Goal: Information Seeking & Learning: Learn about a topic

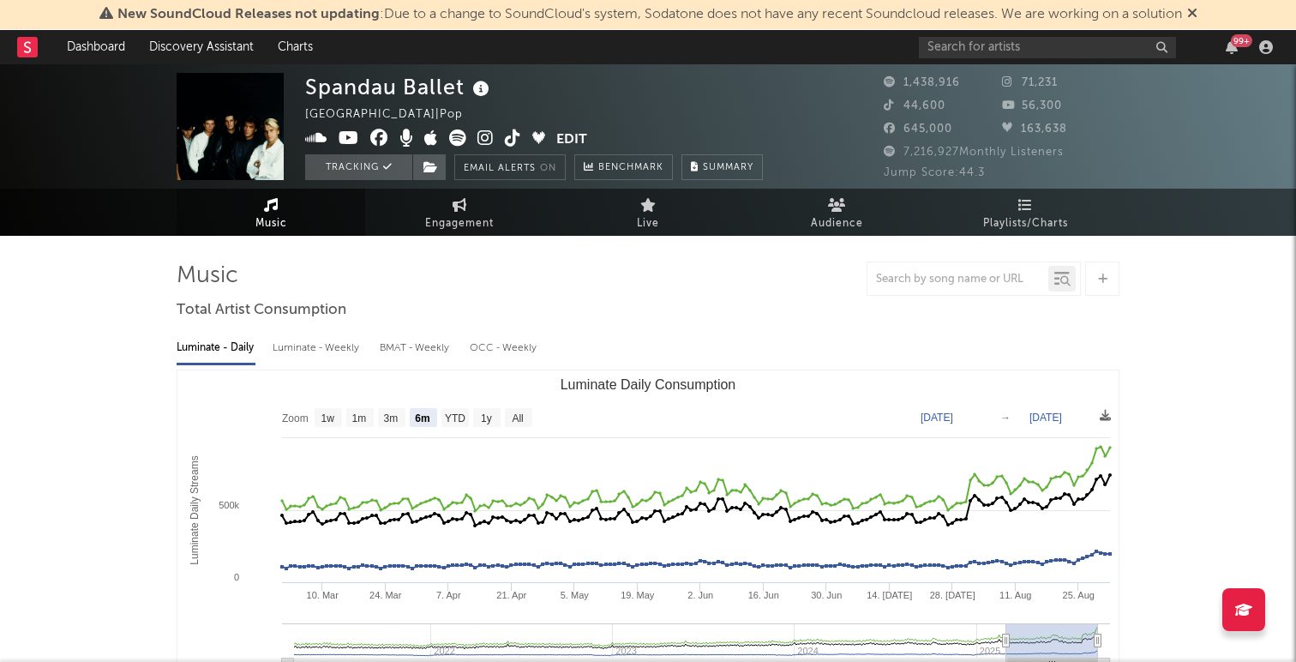
select select "6m"
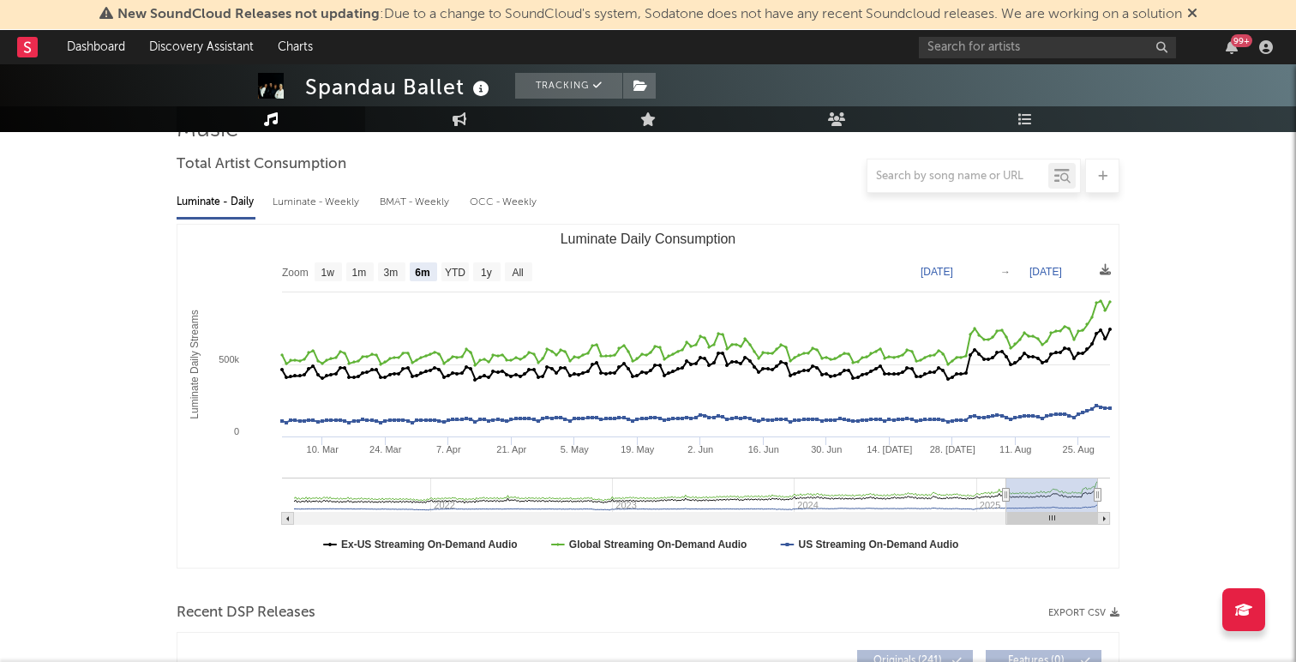
scroll to position [147, 0]
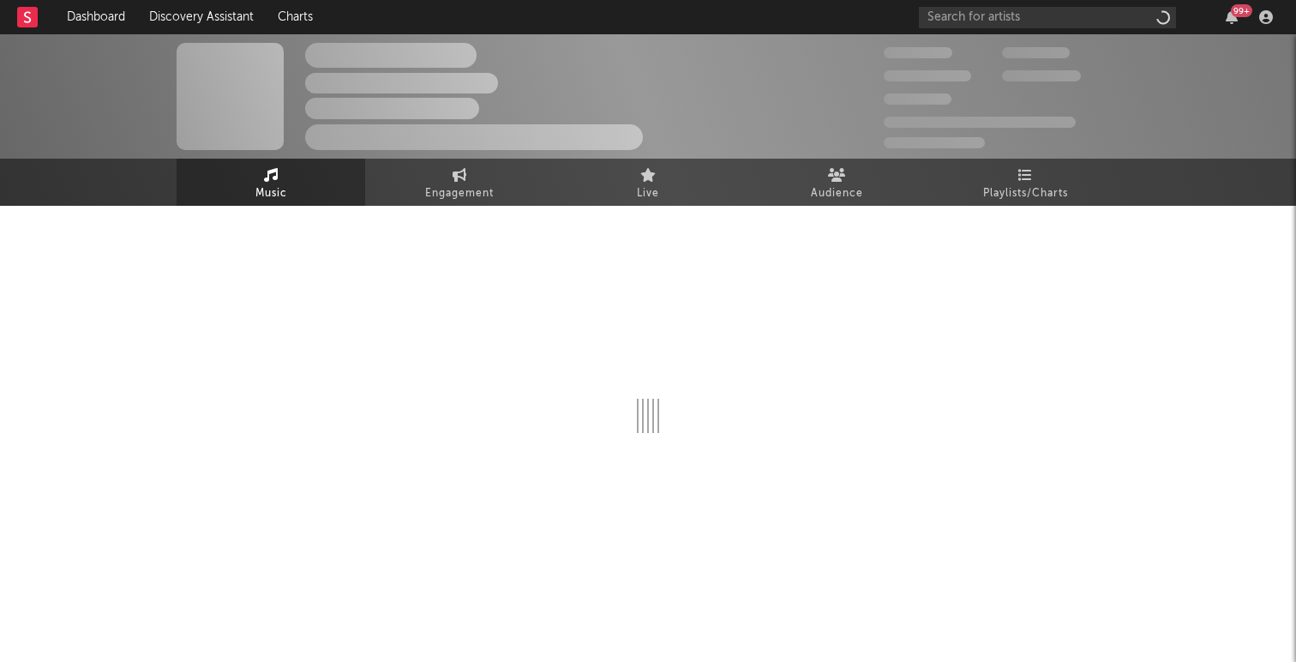
scroll to position [117, 0]
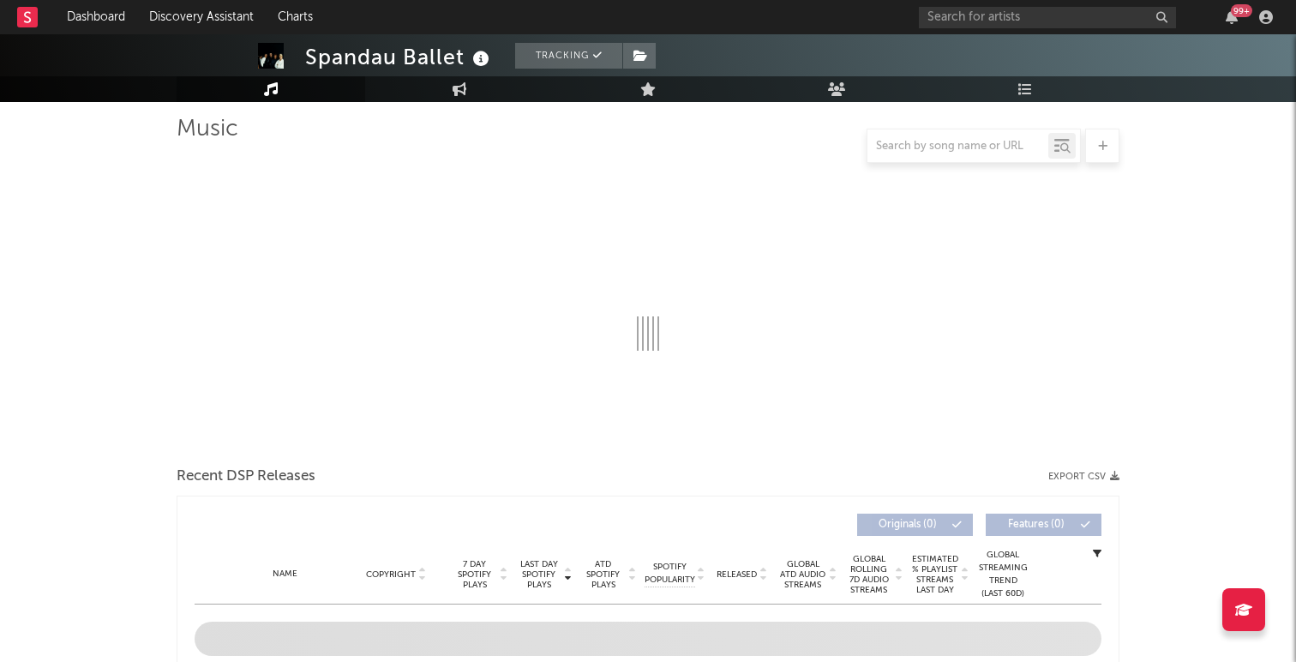
select select "6m"
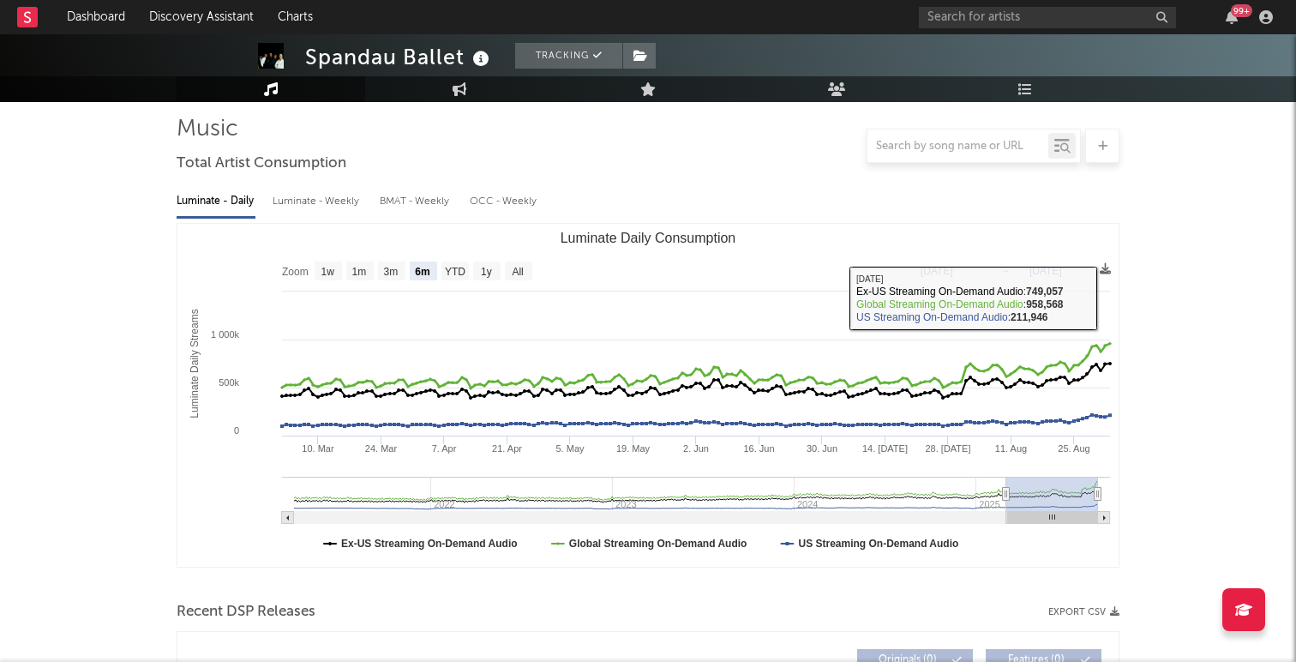
scroll to position [0, 0]
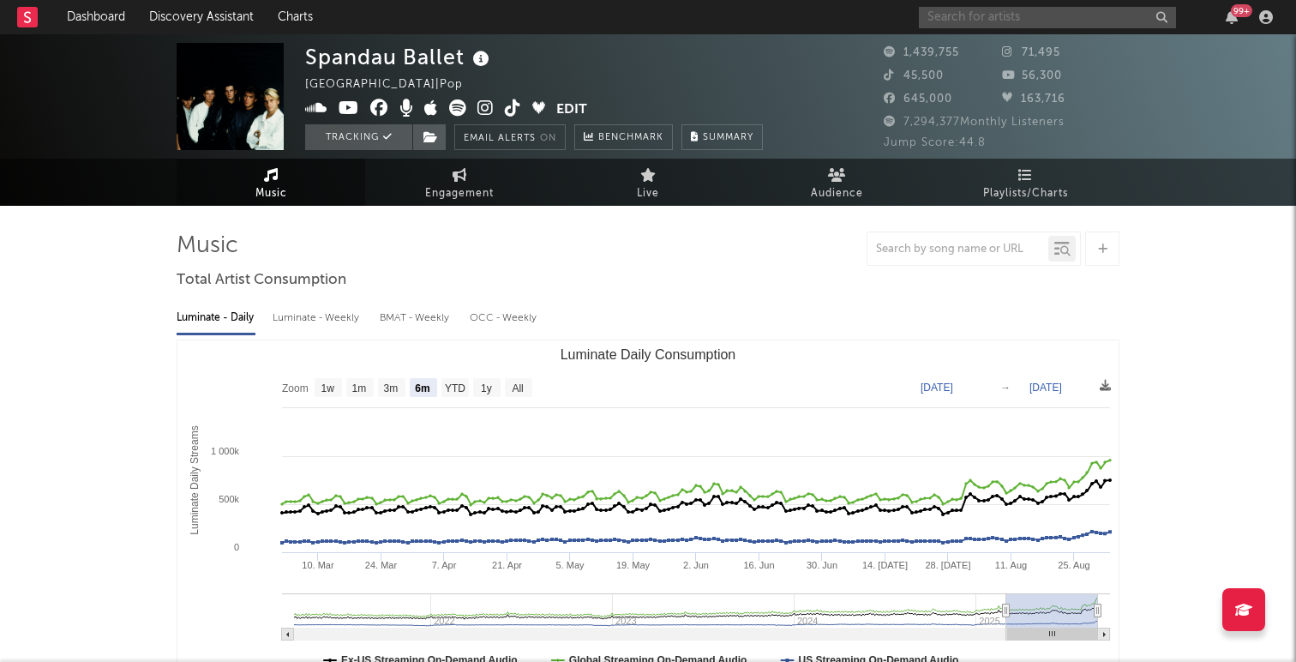
click at [1007, 13] on input "text" at bounding box center [1047, 17] width 257 height 21
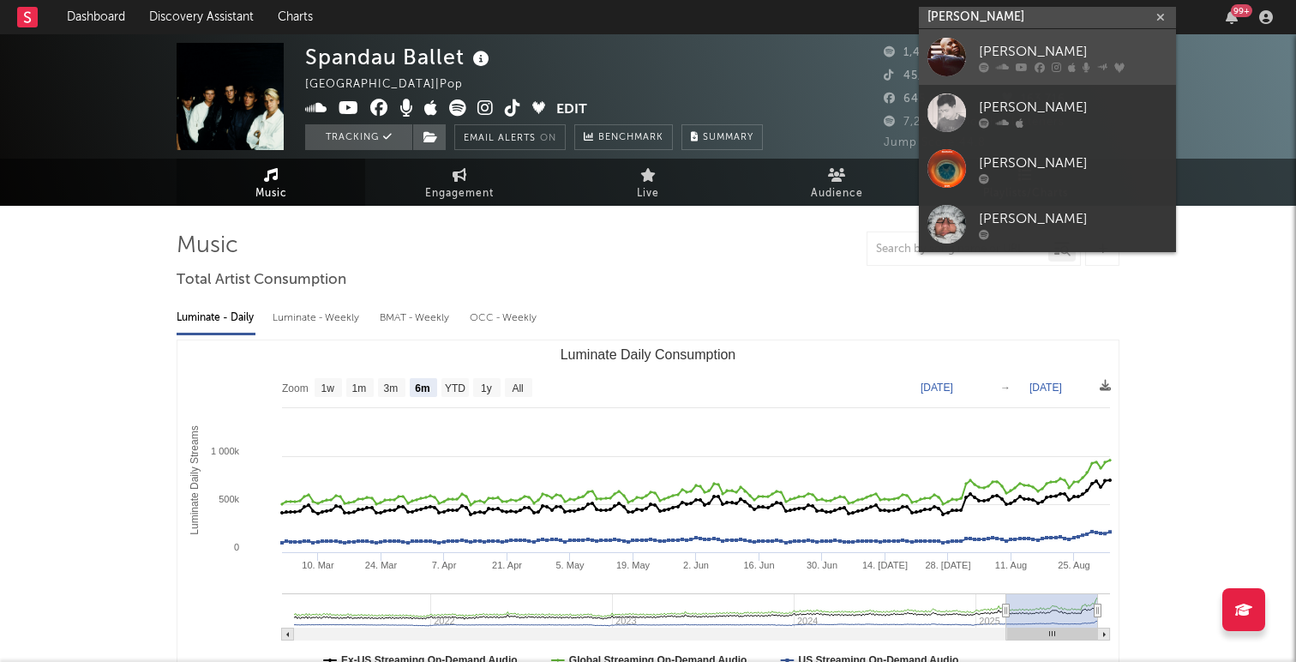
type input "[PERSON_NAME]"
click at [1112, 46] on div "[PERSON_NAME]" at bounding box center [1073, 51] width 189 height 21
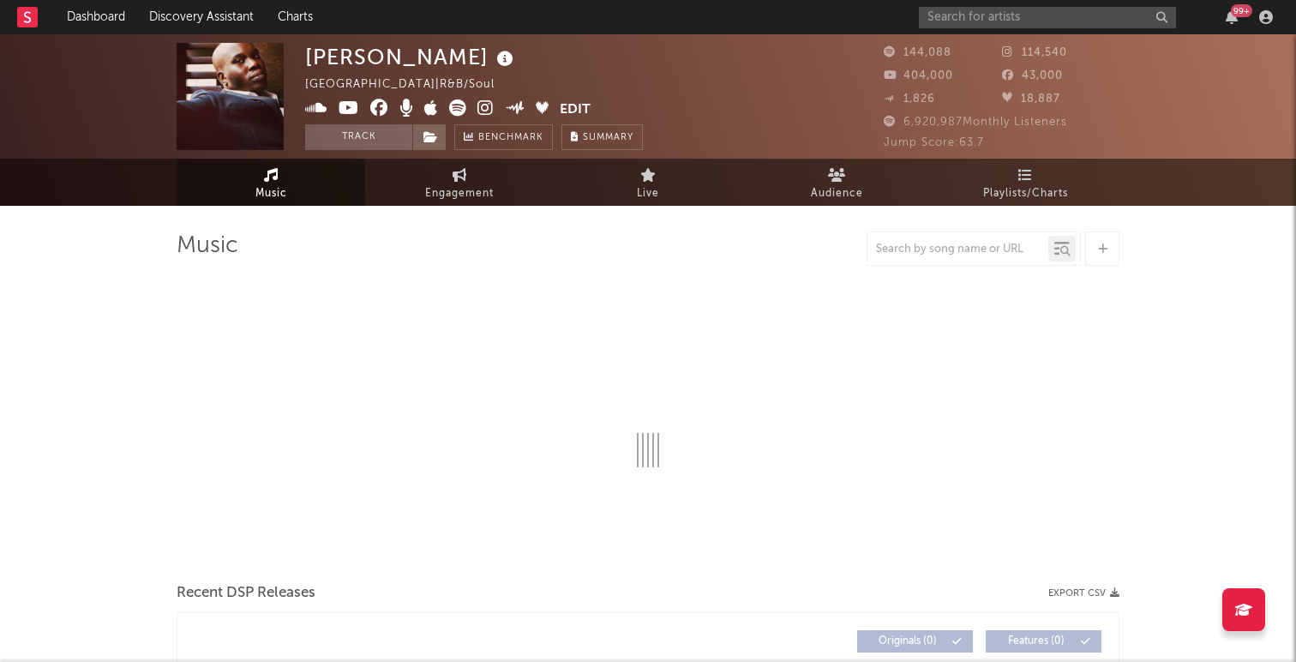
select select "6m"
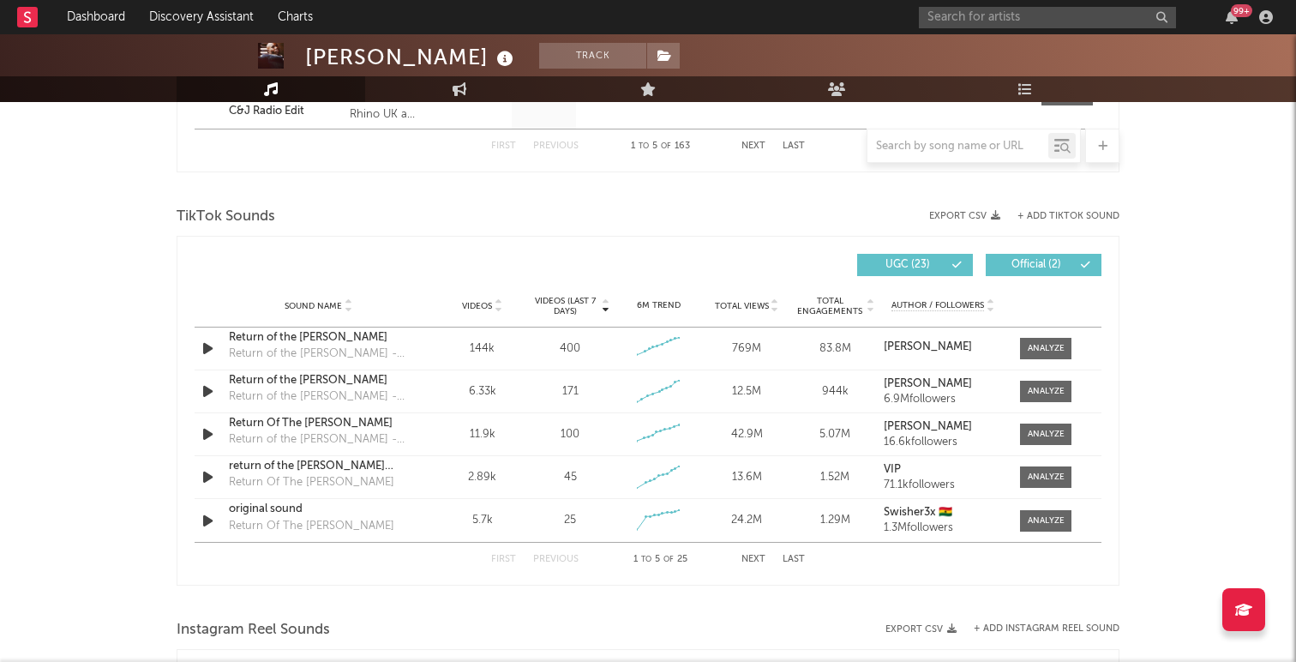
scroll to position [1067, 0]
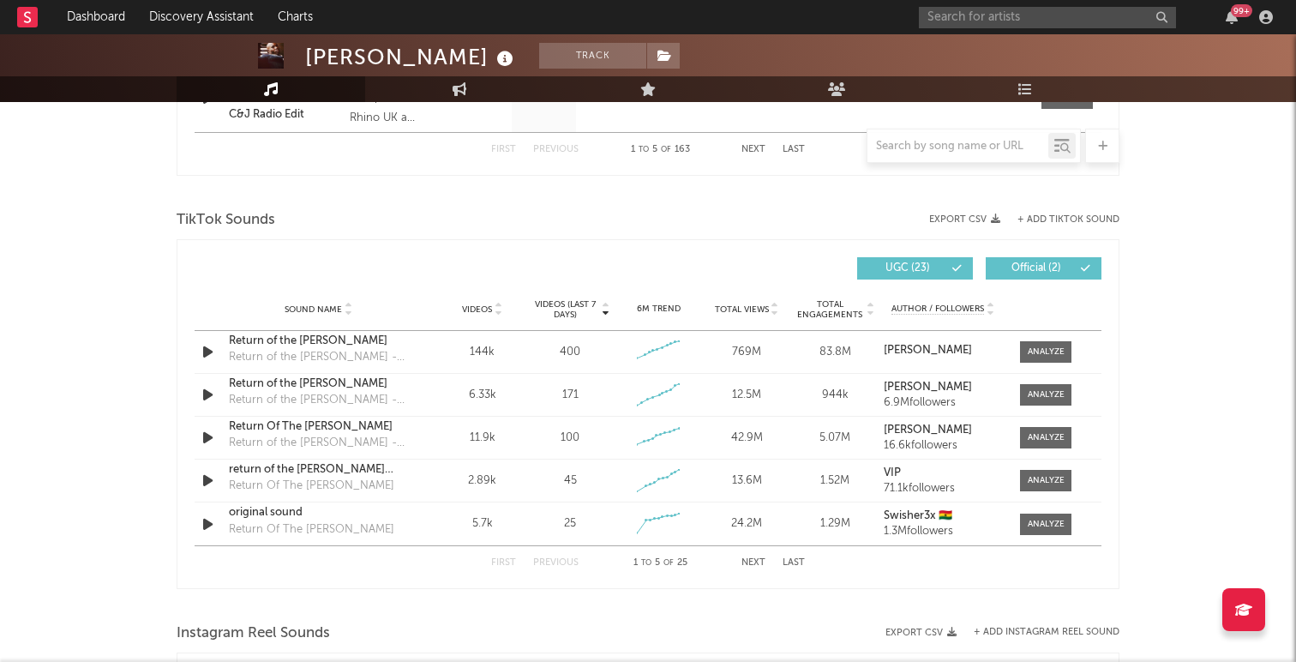
click at [1056, 268] on span "Official ( 2 )" at bounding box center [1036, 268] width 79 height 10
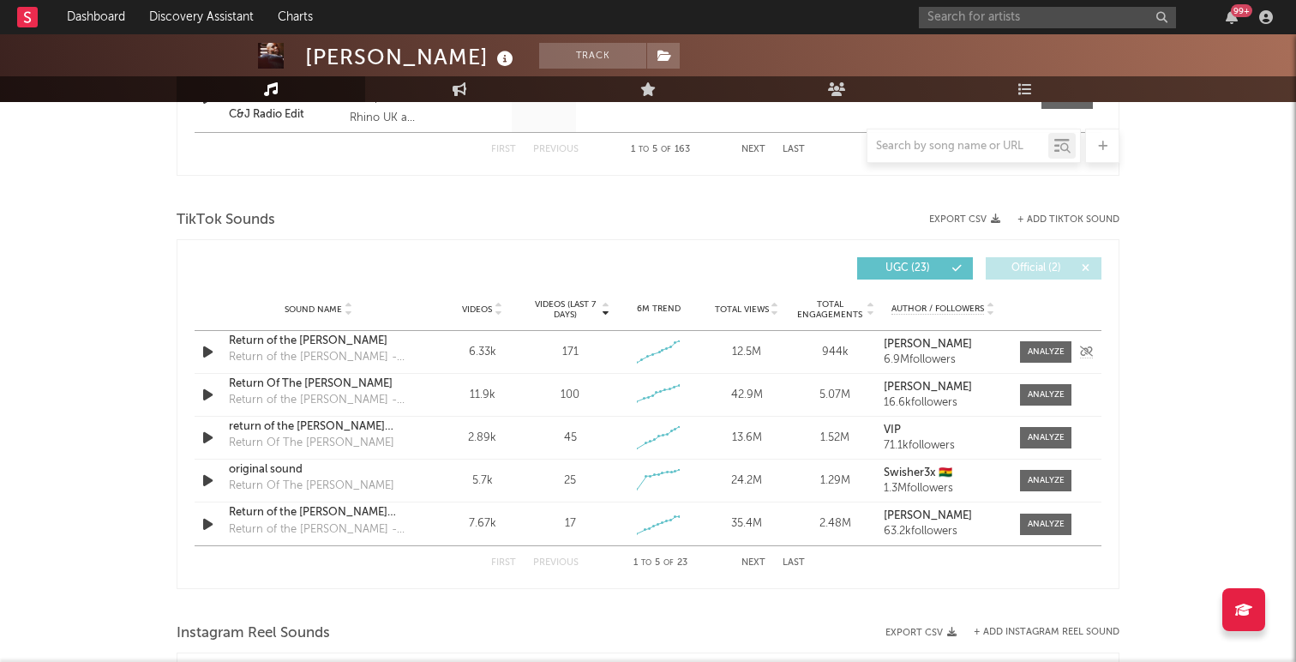
click at [207, 351] on icon "button" at bounding box center [208, 351] width 18 height 21
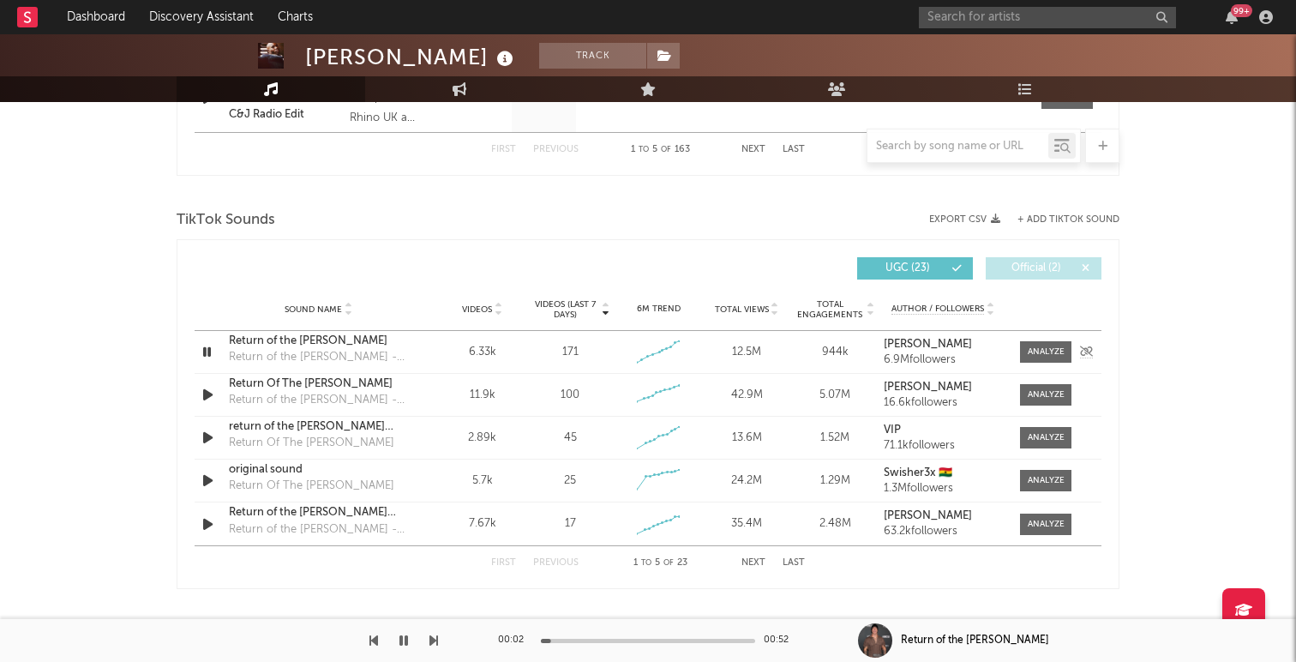
click at [207, 351] on icon "button" at bounding box center [207, 351] width 16 height 21
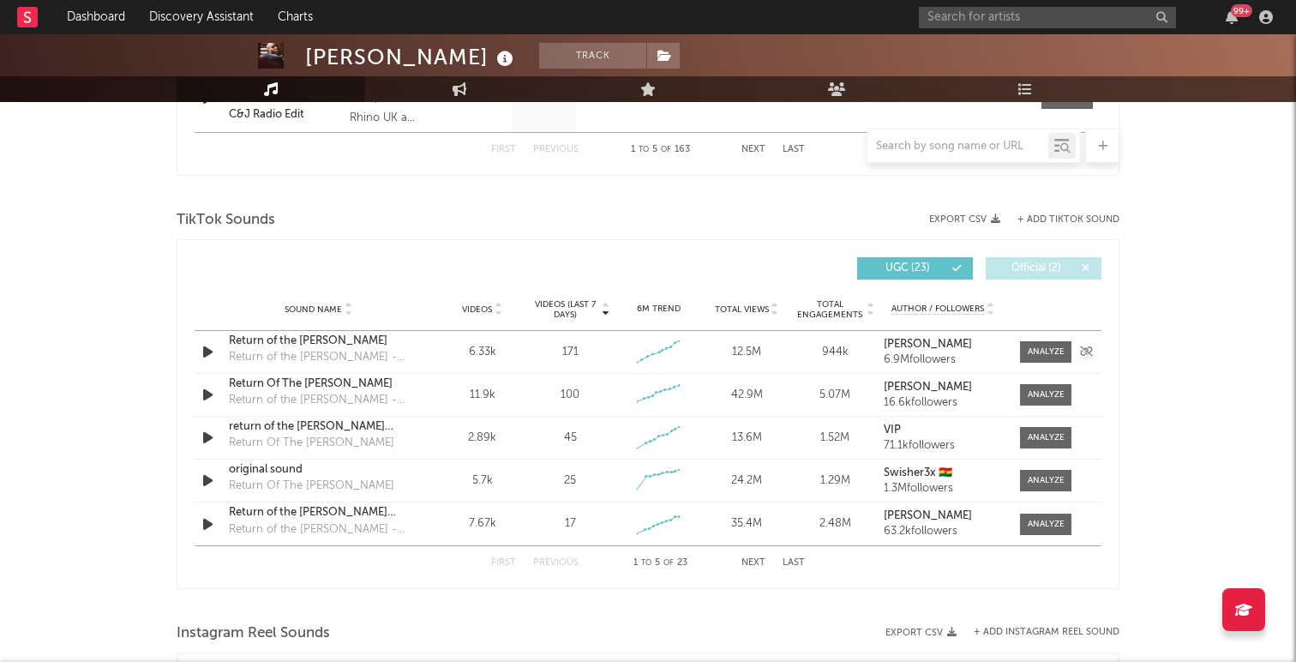
click at [262, 336] on div "Return of the [PERSON_NAME]" at bounding box center [318, 341] width 179 height 17
click at [261, 340] on div "Return of the [PERSON_NAME]" at bounding box center [318, 341] width 179 height 17
click at [251, 382] on div "Return Of The [PERSON_NAME]" at bounding box center [318, 384] width 179 height 17
click at [265, 425] on div "return of the [PERSON_NAME] bounce" at bounding box center [318, 426] width 179 height 17
click at [256, 467] on div "original sound" at bounding box center [318, 469] width 179 height 17
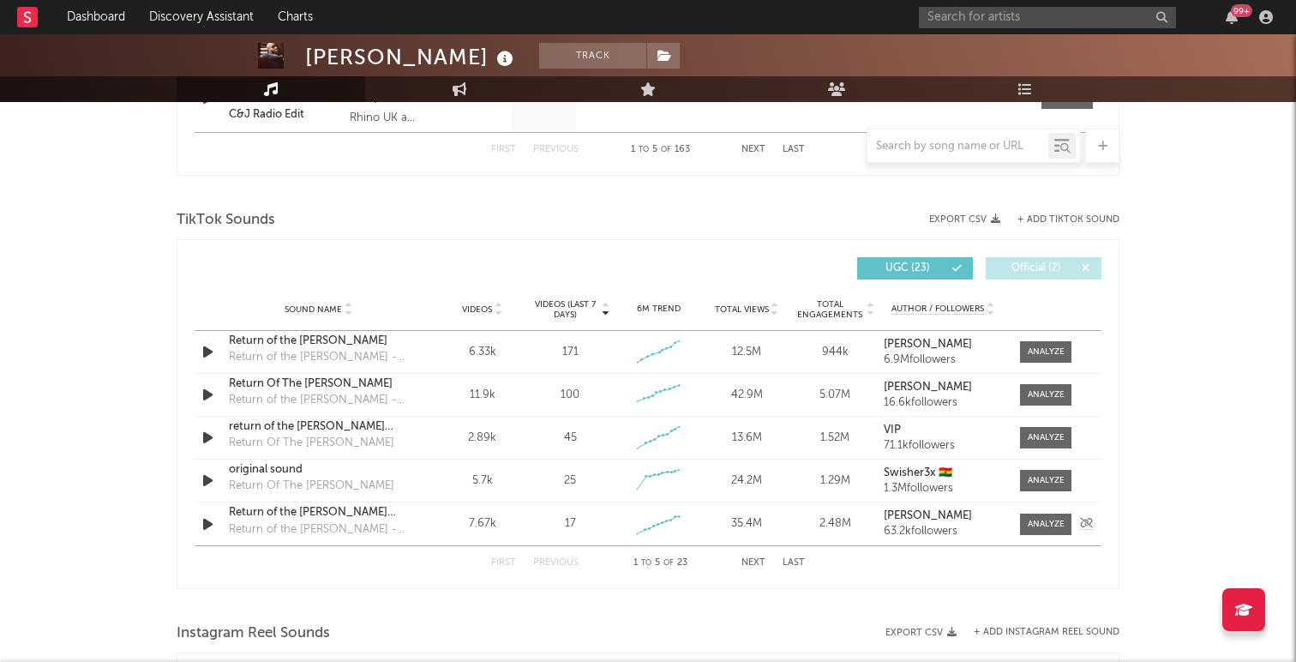
click at [298, 510] on div "Return of the [PERSON_NAME] (Instrumental)" at bounding box center [318, 512] width 179 height 17
click at [759, 557] on div "First Previous 1 to 5 of 23 Next Last" at bounding box center [648, 562] width 314 height 33
click at [757, 562] on button "Next" at bounding box center [754, 562] width 24 height 9
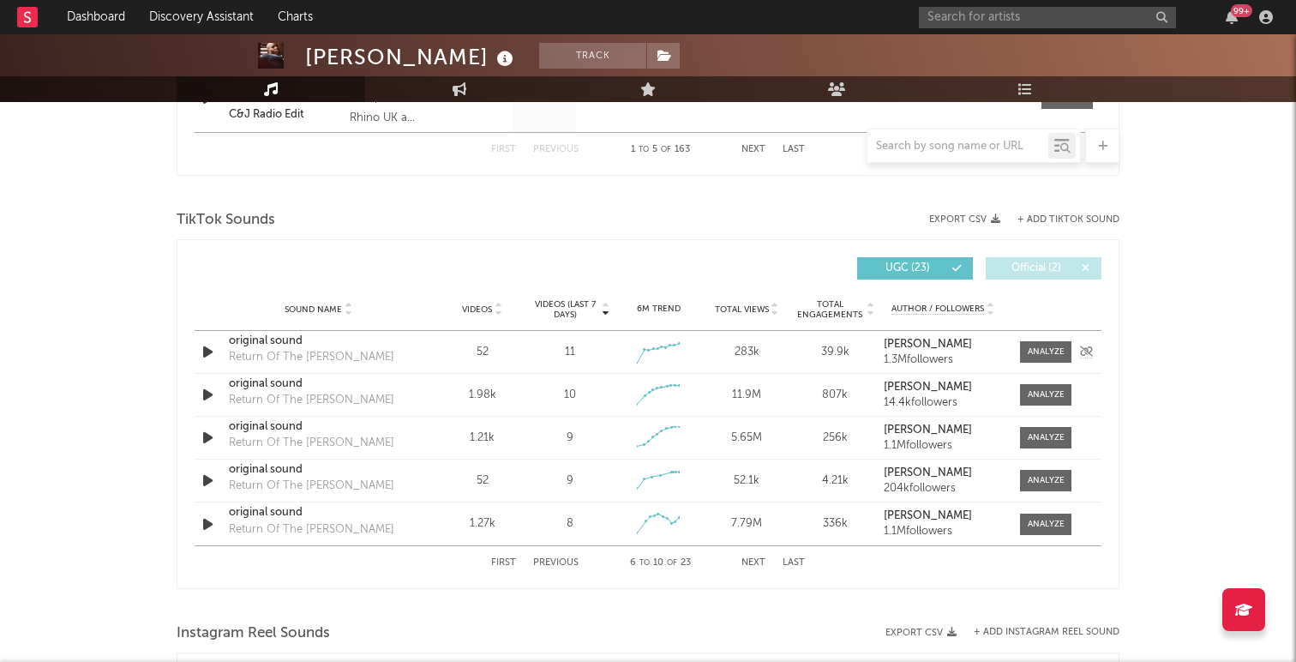
click at [271, 344] on div "original sound" at bounding box center [318, 341] width 179 height 17
click at [279, 381] on div "original sound" at bounding box center [318, 384] width 179 height 17
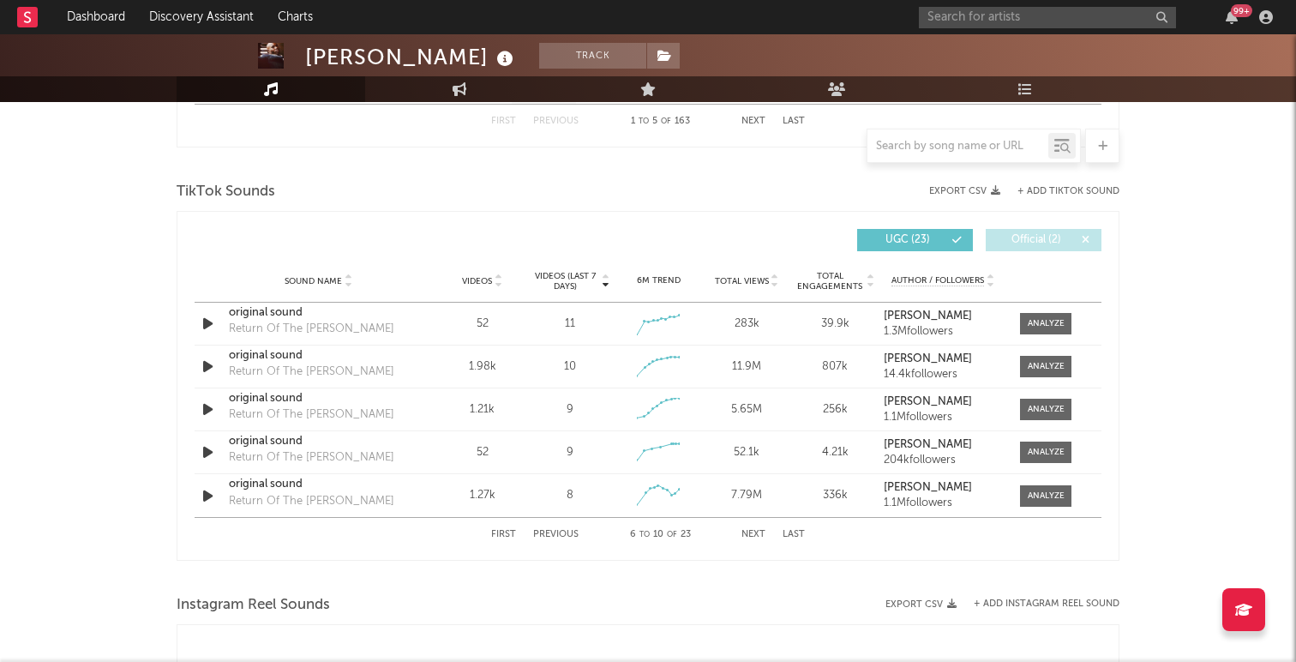
click at [755, 536] on button "Next" at bounding box center [754, 534] width 24 height 9
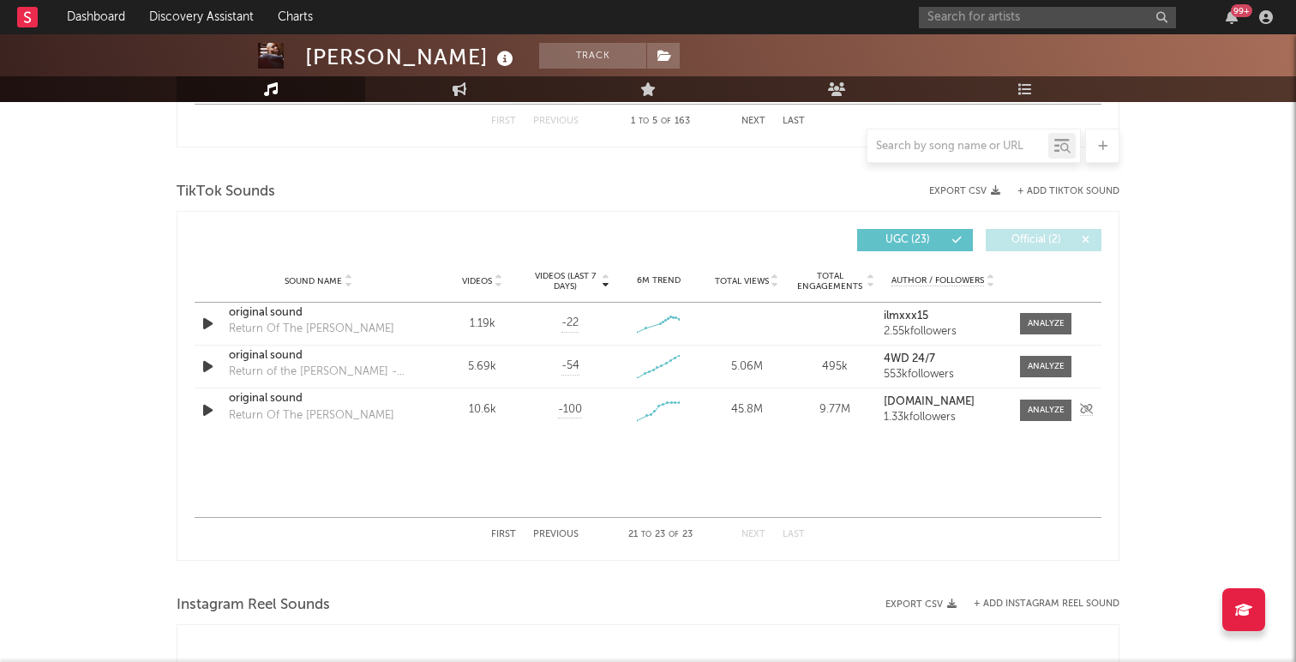
click at [251, 398] on div "original sound" at bounding box center [318, 398] width 179 height 17
click at [277, 352] on div "original sound" at bounding box center [318, 355] width 179 height 17
